Goal: Find specific page/section: Locate a particular part of the current website

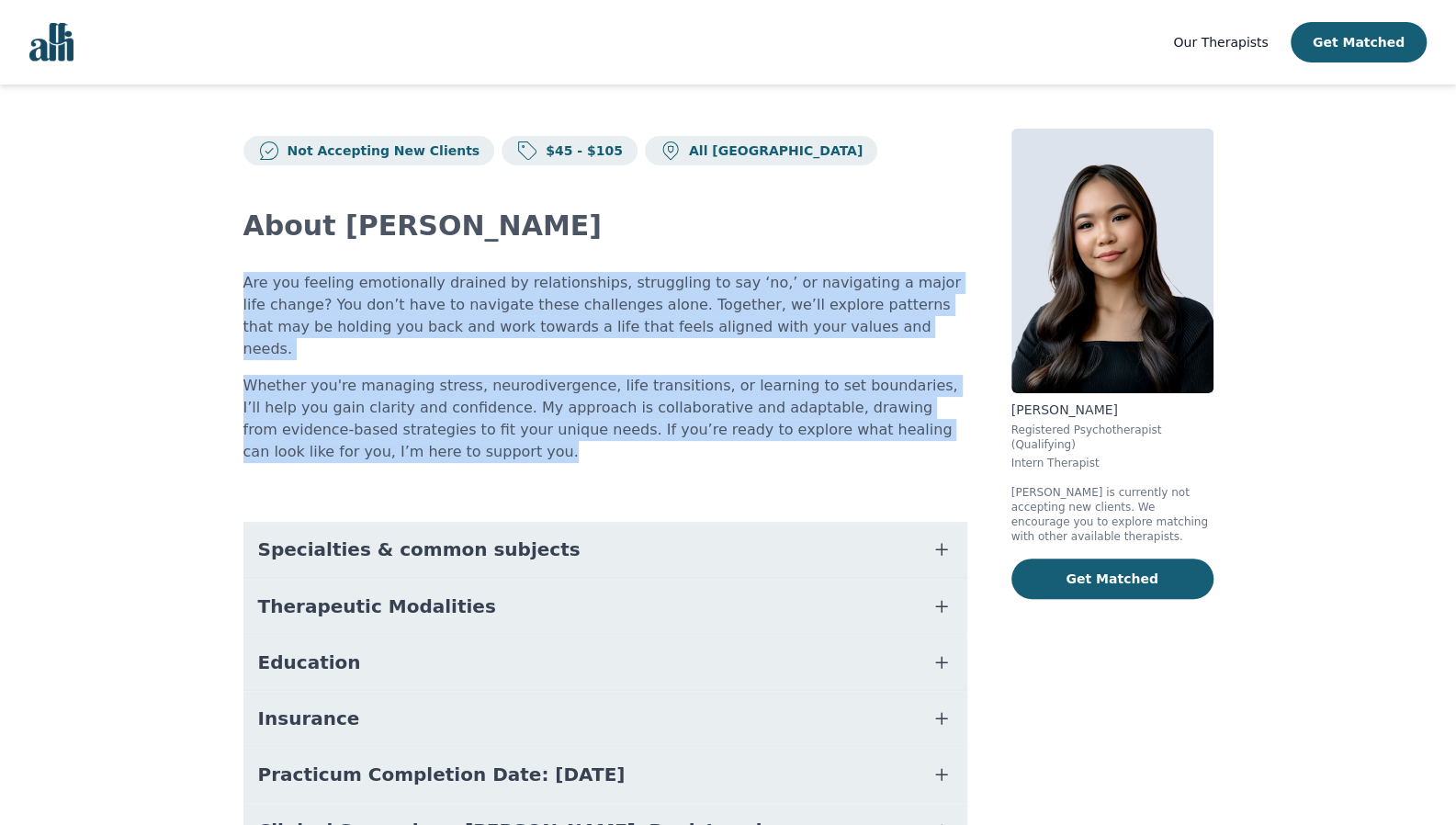
drag, startPoint x: 236, startPoint y: 281, endPoint x: 389, endPoint y: 438, distance: 219.2
click at [389, 438] on div "Not Accepting New Clients $45 - $105 All Canada About Erika Are you feeling emo…" at bounding box center [728, 528] width 1059 height 888
copy div "Are you feeling emotionally drained by relationships, struggling to say ‘no,’ o…"
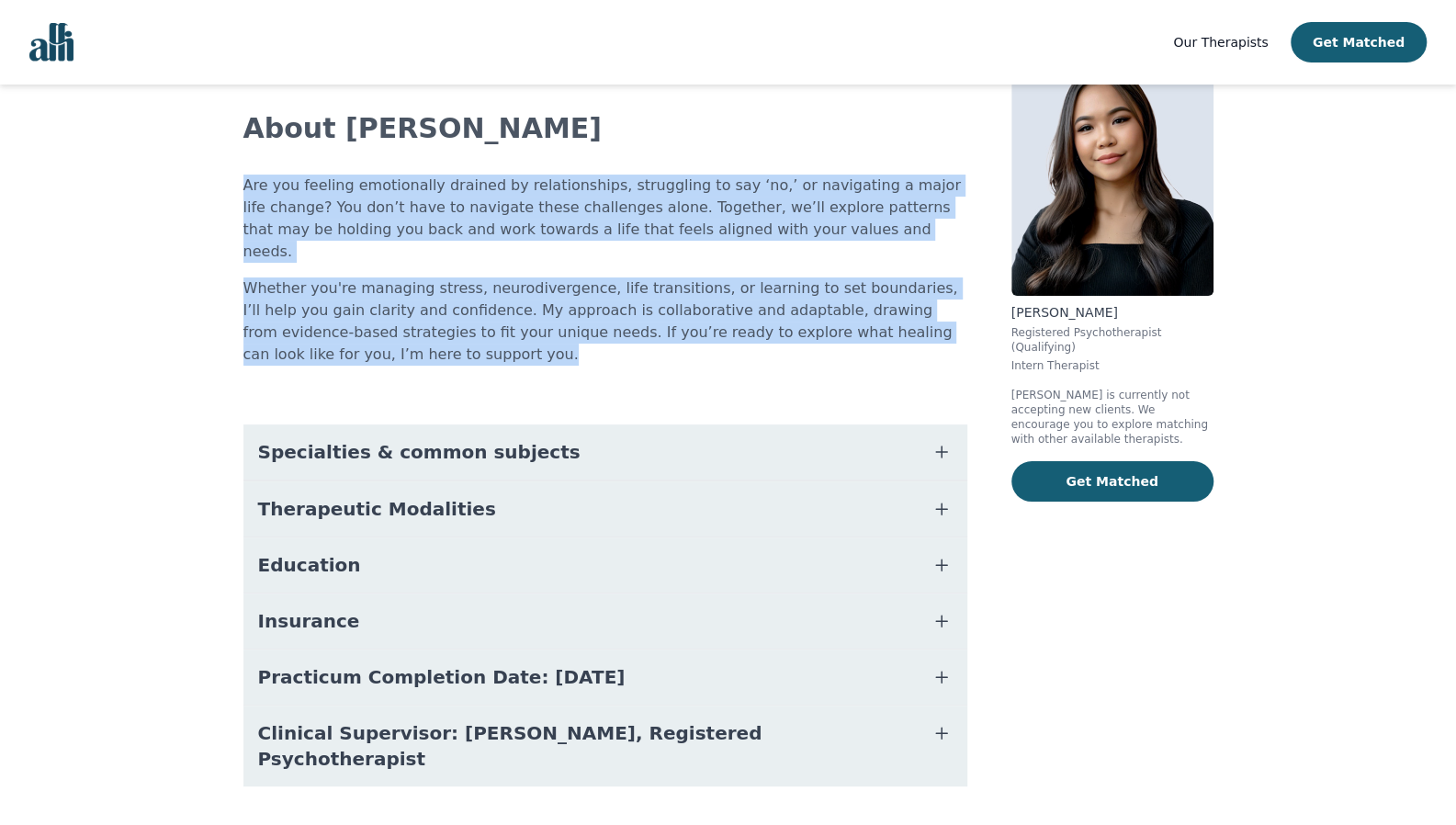
click at [787, 296] on p "Whether you're managing stress, neurodivergence, life transitions, or learning …" at bounding box center [605, 322] width 724 height 88
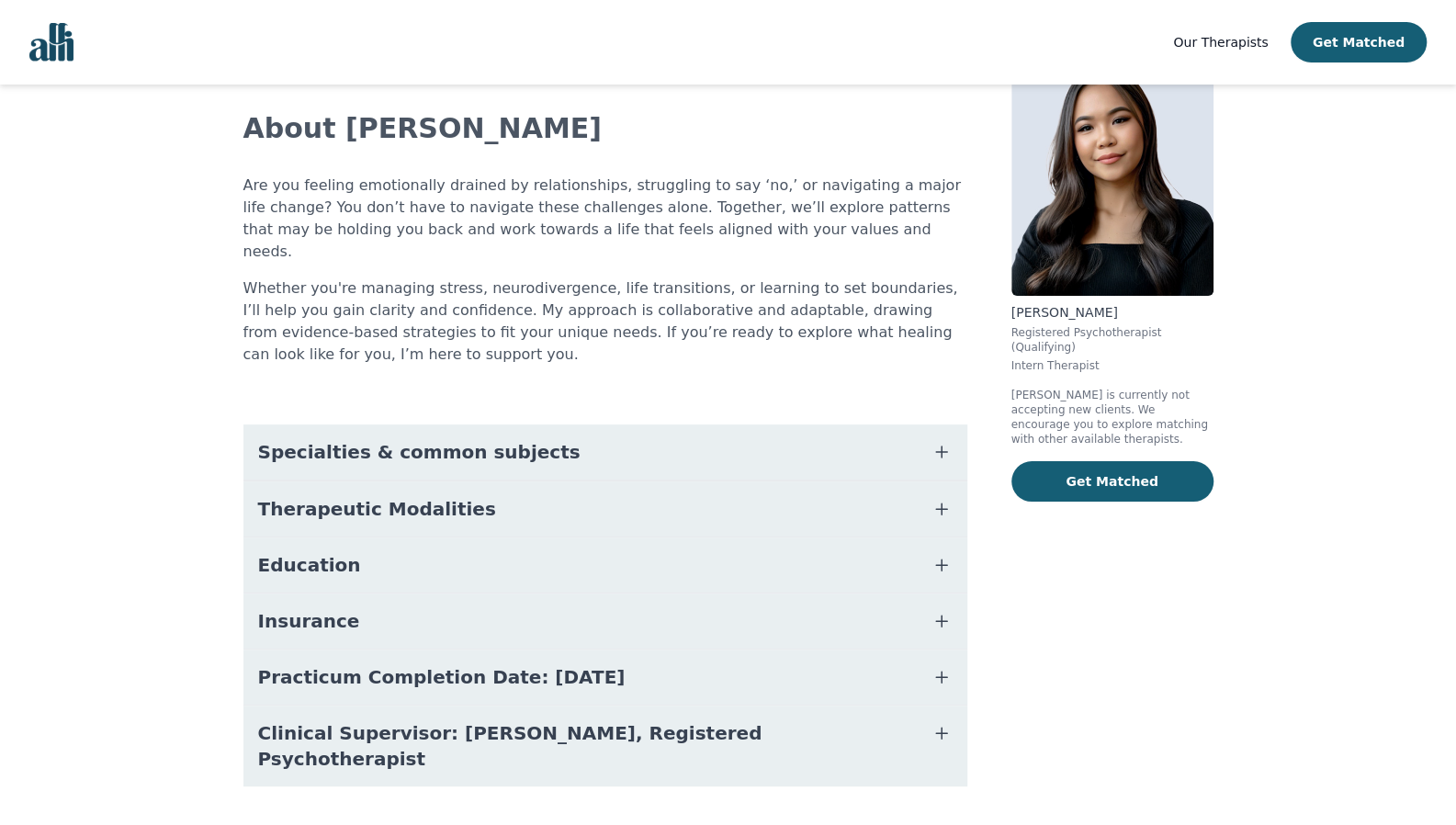
scroll to position [0, 0]
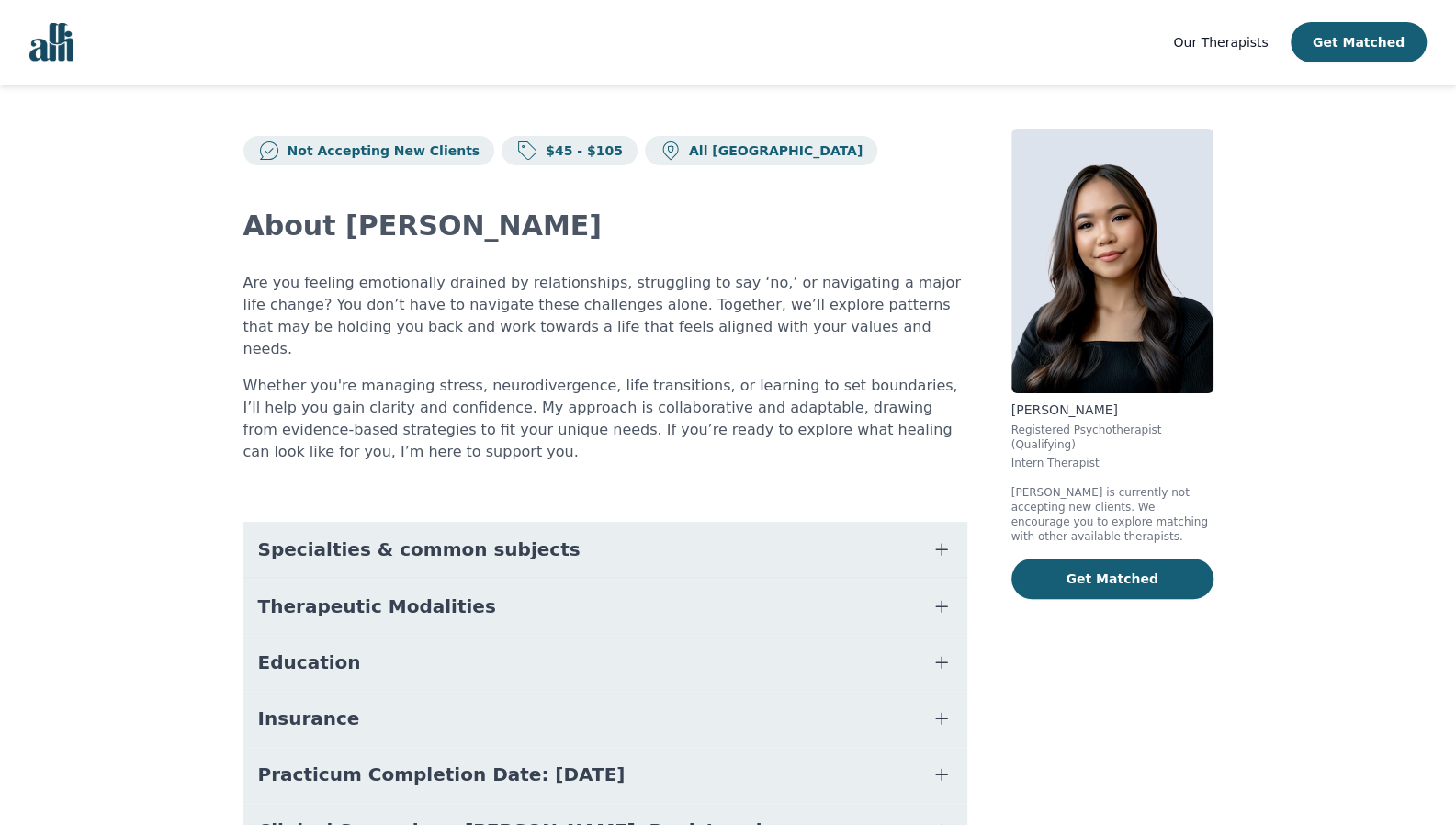
click at [53, 40] on img "Global" at bounding box center [52, 42] width 44 height 39
click at [941, 769] on icon "button" at bounding box center [942, 774] width 11 height 11
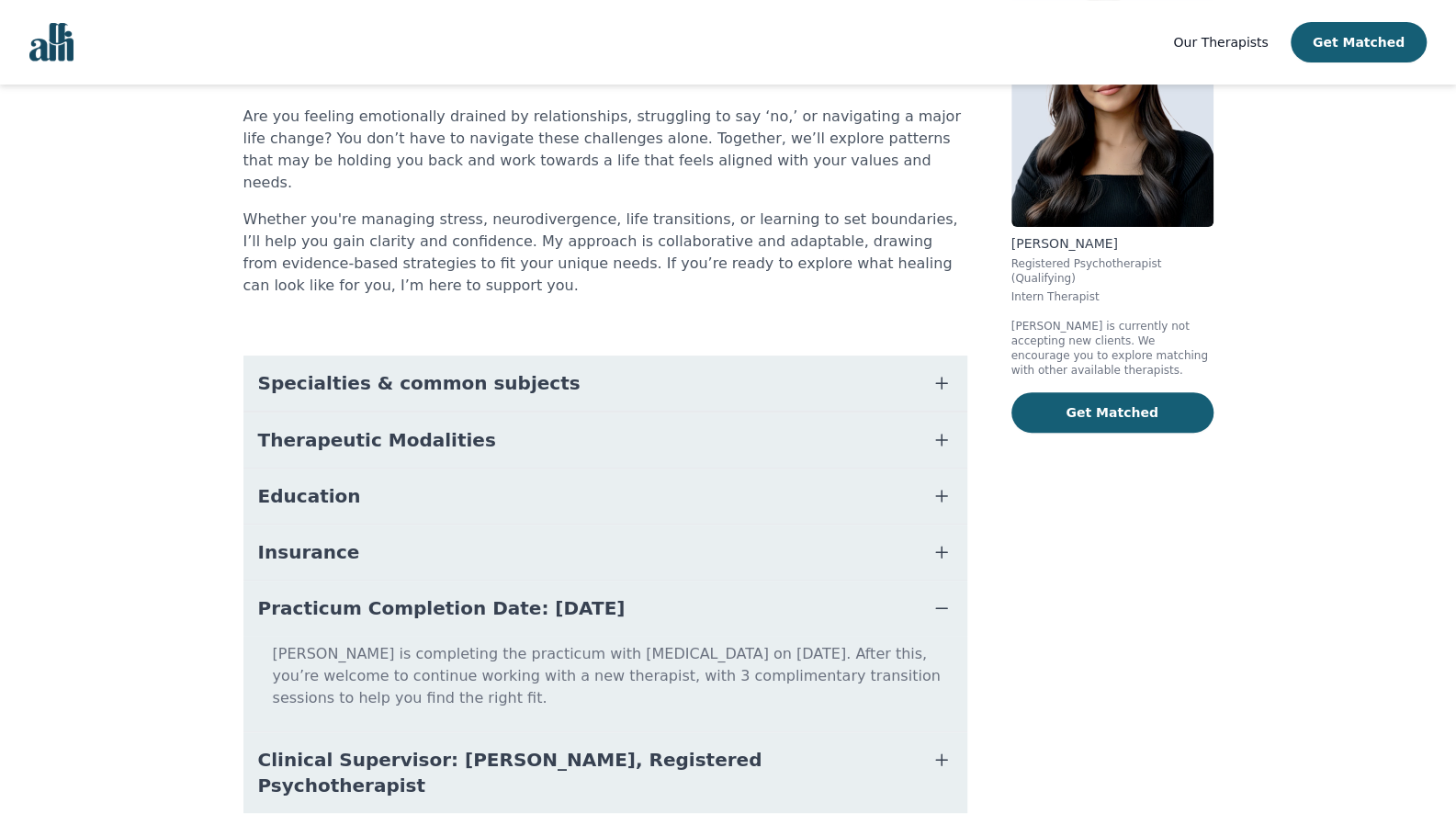
scroll to position [171, 0]
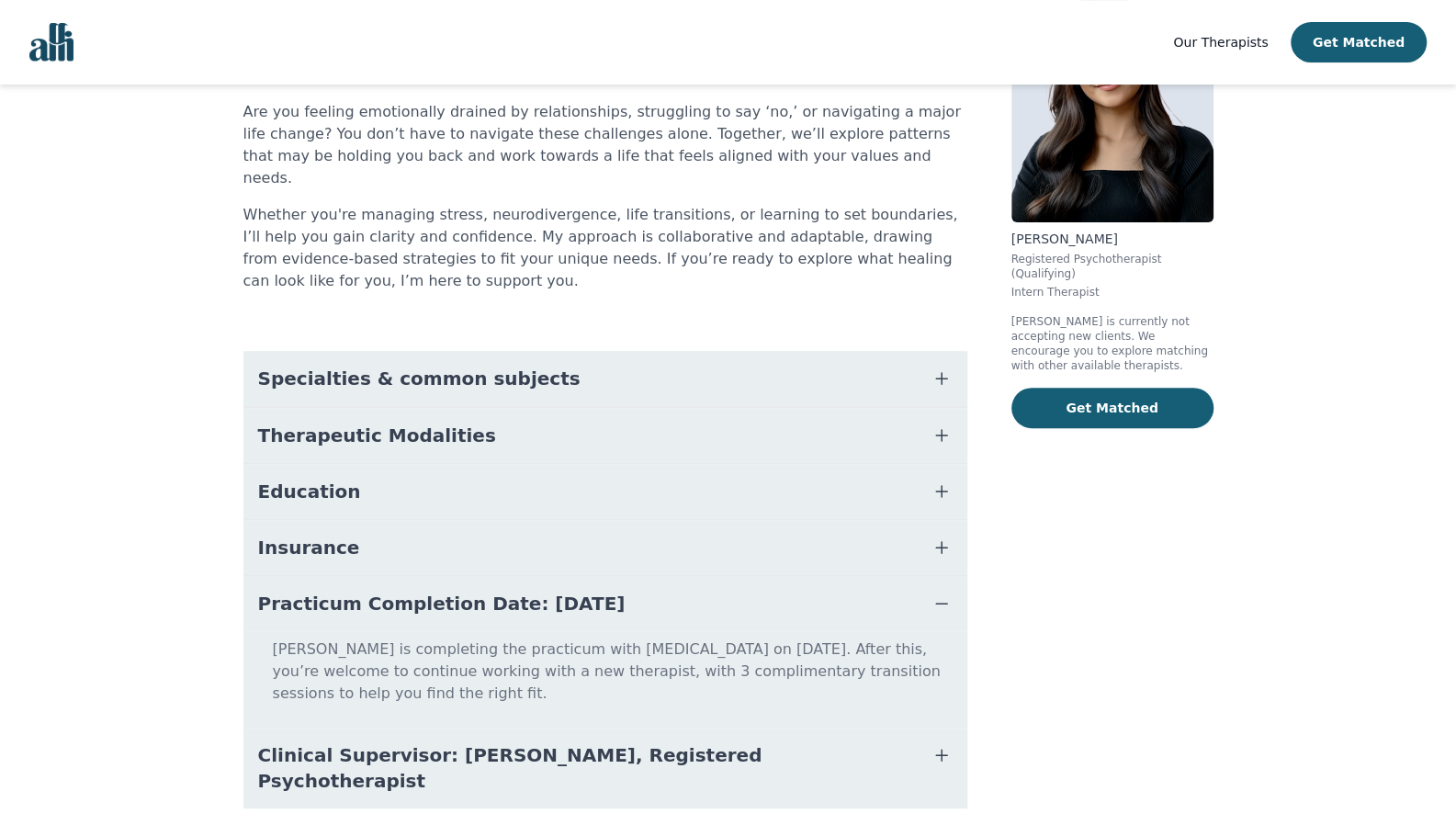
click at [935, 734] on button "Clinical Supervisor: [PERSON_NAME], Registered Psychotherapist" at bounding box center [605, 768] width 724 height 81
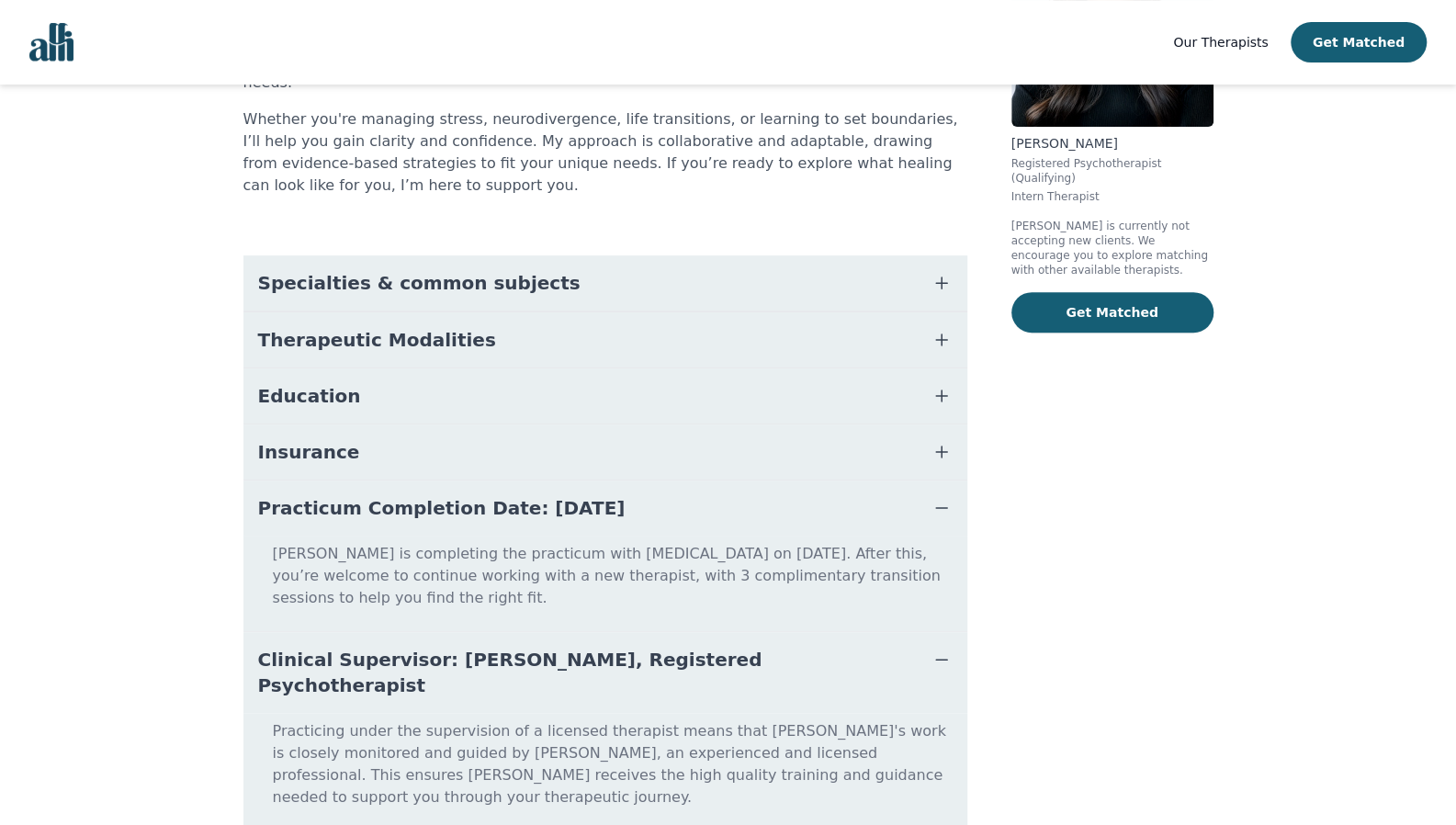
scroll to position [0, 0]
